Goal: Find specific page/section: Find specific page/section

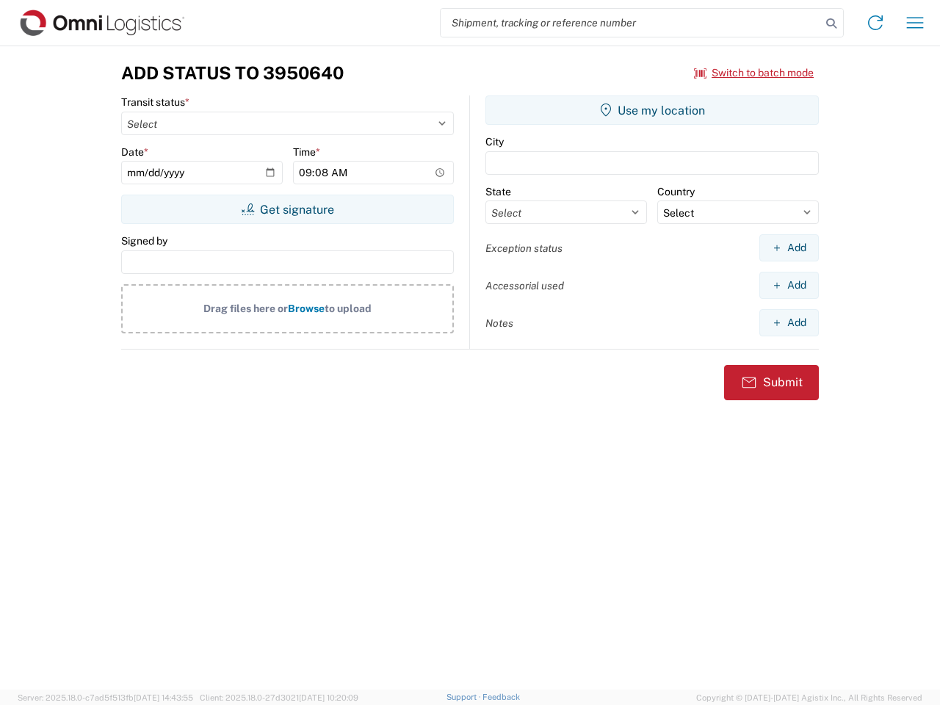
click at [631, 23] on input "search" at bounding box center [631, 23] width 381 height 28
click at [832, 24] on icon at bounding box center [831, 23] width 21 height 21
click at [876, 23] on icon at bounding box center [876, 23] width 24 height 24
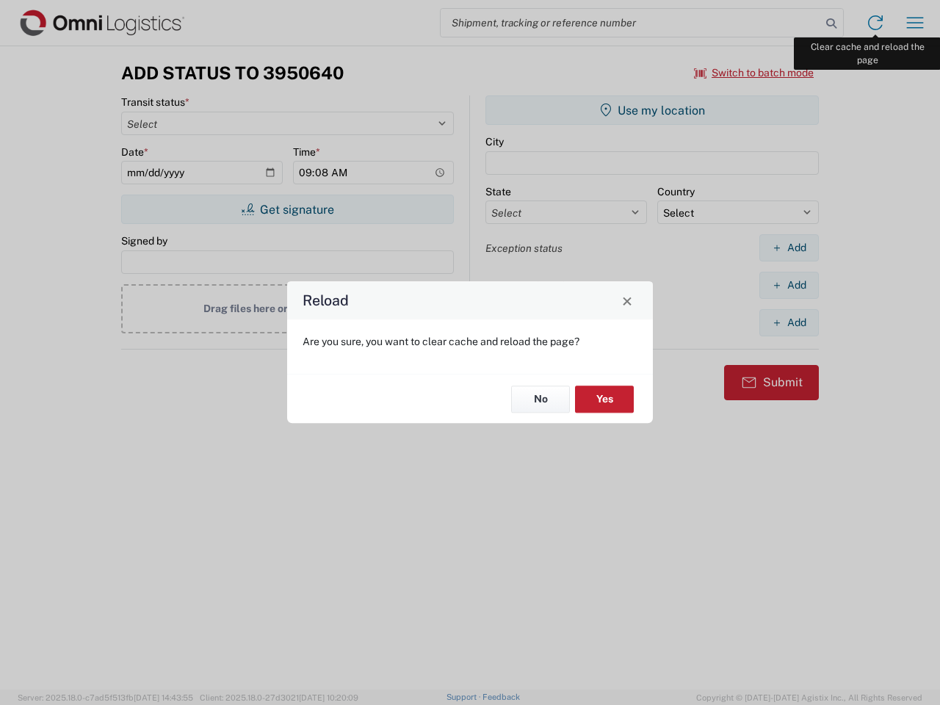
click at [915, 23] on div "Reload Are you sure, you want to clear cache and reload the page? No Yes" at bounding box center [470, 352] width 940 height 705
click at [754, 73] on div "Reload Are you sure, you want to clear cache and reload the page? No Yes" at bounding box center [470, 352] width 940 height 705
click at [287, 209] on div "Reload Are you sure, you want to clear cache and reload the page? No Yes" at bounding box center [470, 352] width 940 height 705
click at [652, 110] on div "Reload Are you sure, you want to clear cache and reload the page? No Yes" at bounding box center [470, 352] width 940 height 705
click at [789, 248] on div "Reload Are you sure, you want to clear cache and reload the page? No Yes" at bounding box center [470, 352] width 940 height 705
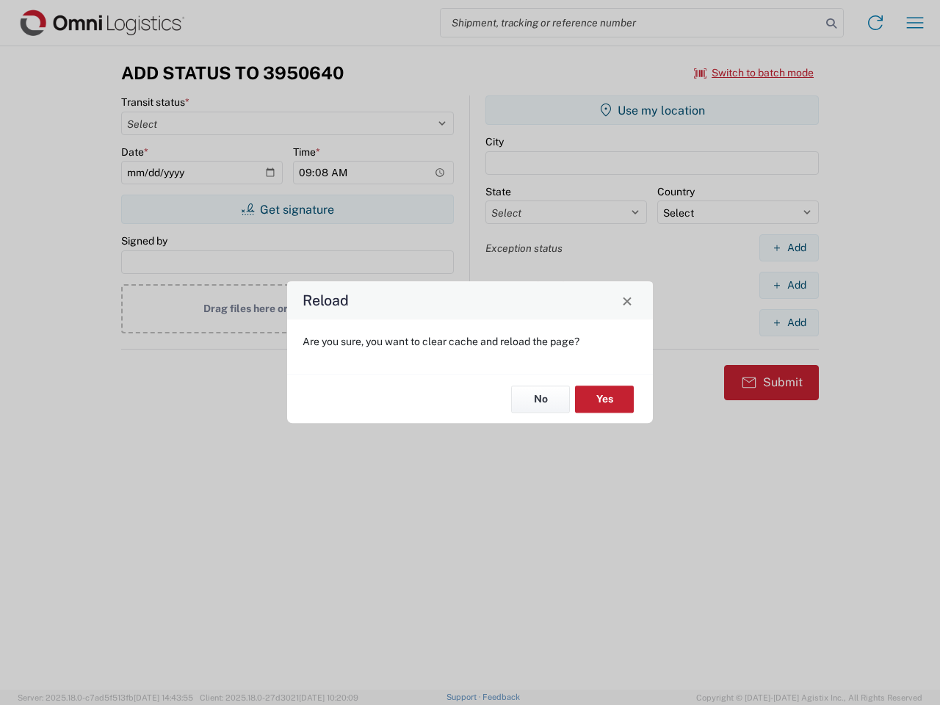
click at [789, 285] on div "Reload Are you sure, you want to clear cache and reload the page? No Yes" at bounding box center [470, 352] width 940 height 705
click at [789, 322] on div "Reload Are you sure, you want to clear cache and reload the page? No Yes" at bounding box center [470, 352] width 940 height 705
